Goal: Information Seeking & Learning: Stay updated

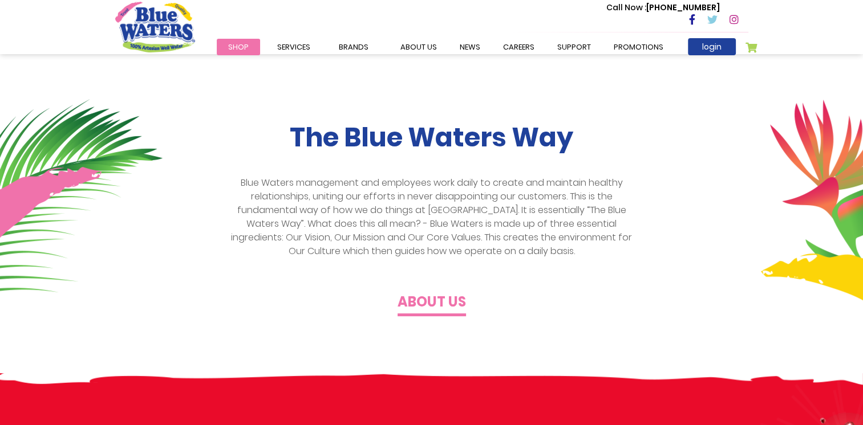
scroll to position [243, 0]
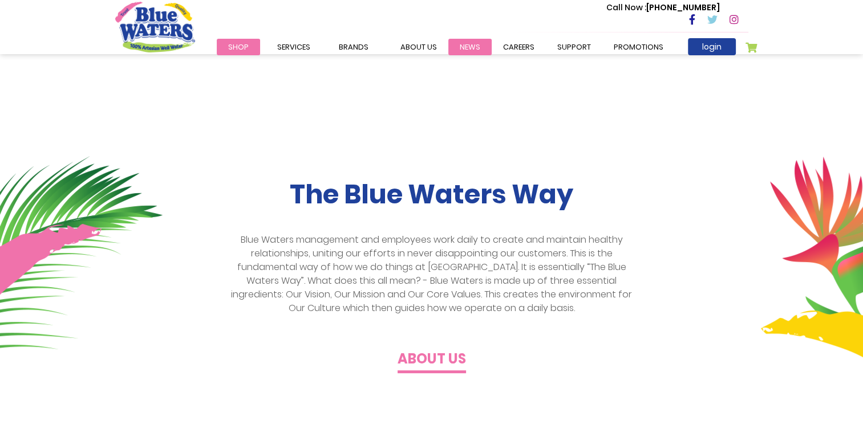
click at [456, 46] on link "News" at bounding box center [469, 47] width 43 height 17
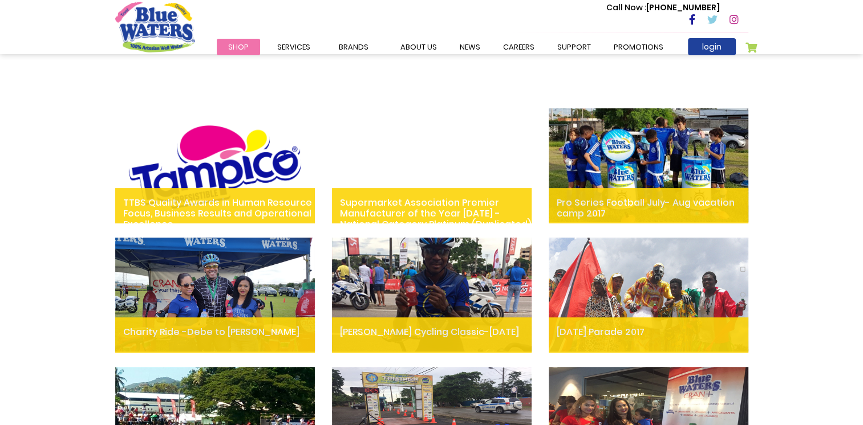
scroll to position [399, 0]
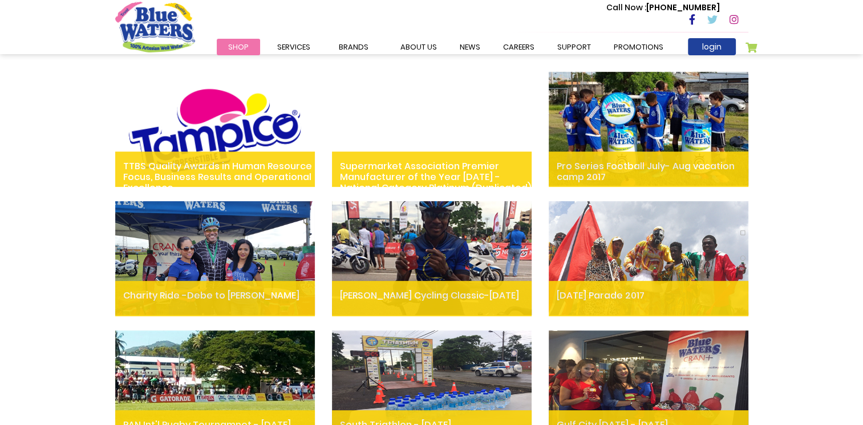
click at [463, 88] on div at bounding box center [432, 129] width 200 height 114
click at [456, 161] on h2 "Supermarket Association Premier Manufacturer of the Year 2023 - National Catego…" at bounding box center [432, 173] width 200 height 42
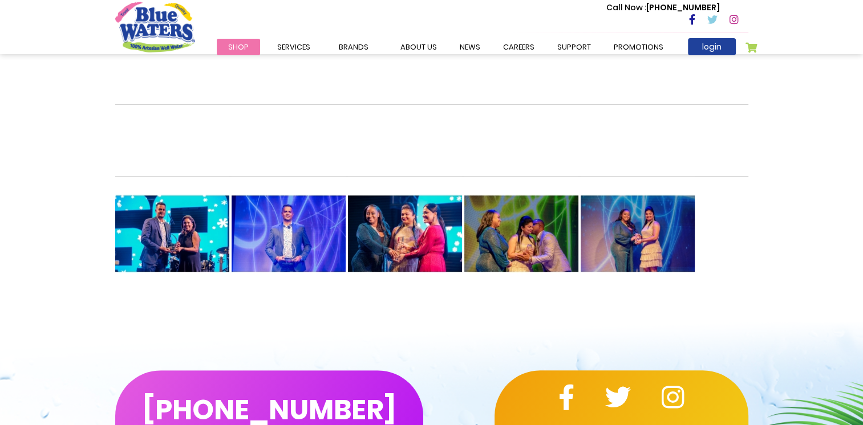
scroll to position [285, 0]
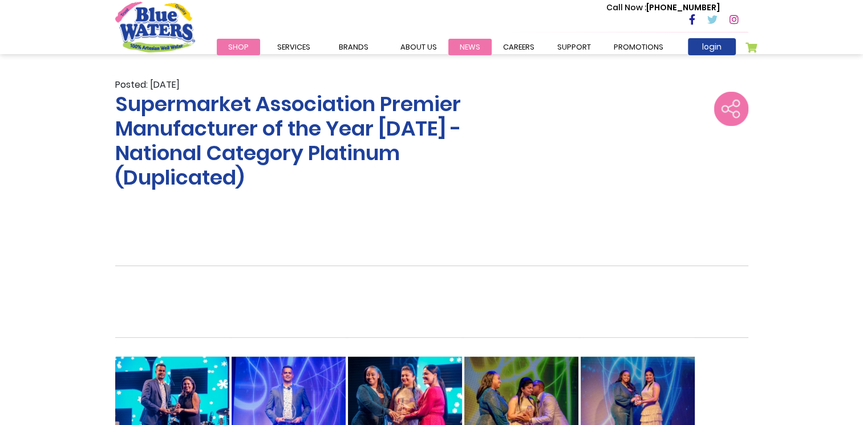
click at [482, 44] on link "News" at bounding box center [469, 47] width 43 height 17
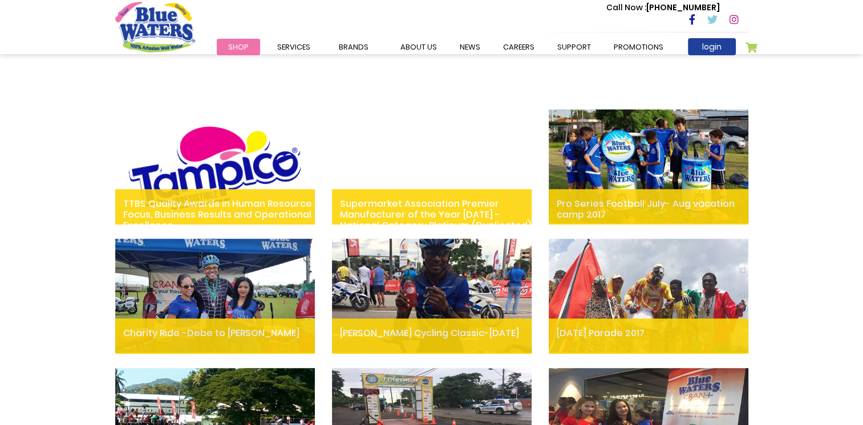
scroll to position [342, 0]
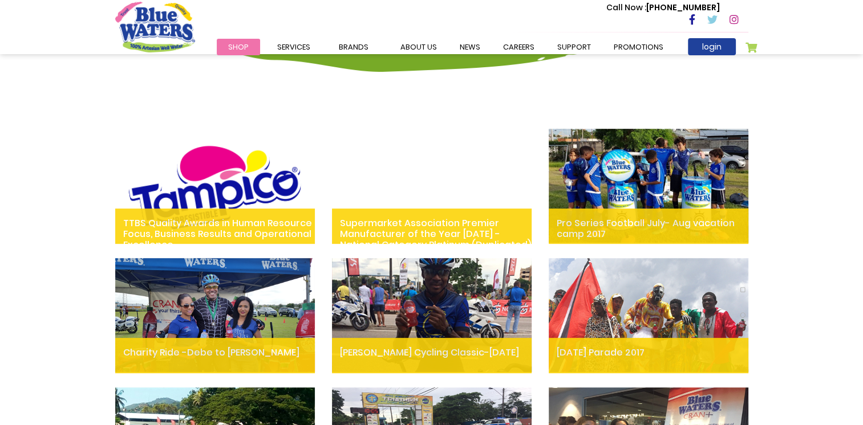
click at [214, 151] on img at bounding box center [215, 186] width 200 height 114
